Goal: Information Seeking & Learning: Understand process/instructions

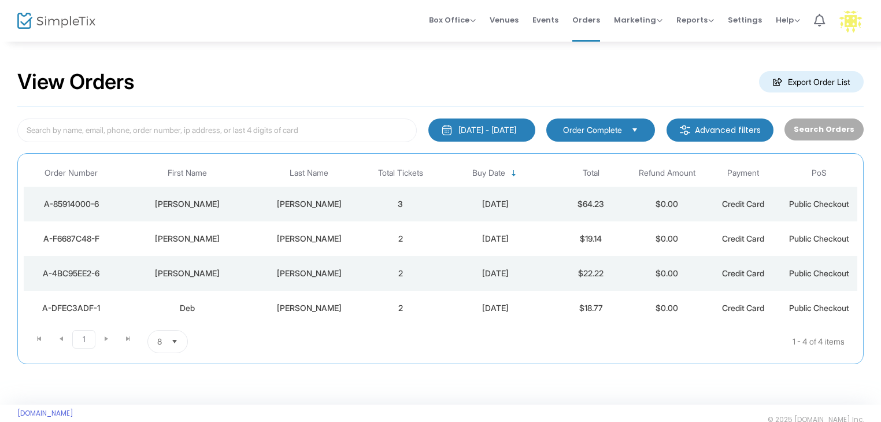
click at [414, 79] on div "View Orders Export Order List" at bounding box center [440, 82] width 846 height 49
click at [787, 23] on span "Help" at bounding box center [788, 19] width 24 height 11
click at [726, 56] on div "View Orders Export Order List 9/16/2025 - 9/16/2025 Last 30 Days Today Yesterda…" at bounding box center [440, 222] width 881 height 364
drag, startPoint x: 787, startPoint y: 14, endPoint x: 785, endPoint y: 26, distance: 12.5
click at [787, 14] on span "Help View Docs Contact Support" at bounding box center [788, 19] width 24 height 29
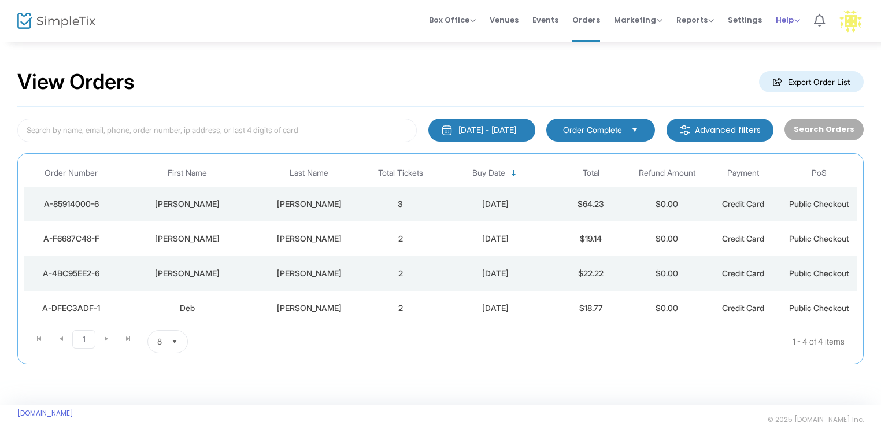
click at [786, 12] on span "Help View Docs Contact Support" at bounding box center [788, 19] width 24 height 29
click at [789, 17] on span "Help" at bounding box center [788, 19] width 24 height 11
click at [791, 39] on li "View Docs" at bounding box center [818, 39] width 85 height 23
